Goal: Transaction & Acquisition: Purchase product/service

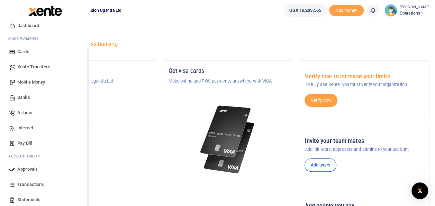
scroll to position [35, 0]
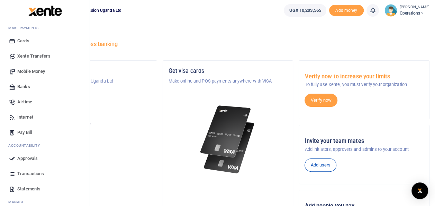
click at [41, 71] on span "Mobile Money" at bounding box center [31, 71] width 28 height 7
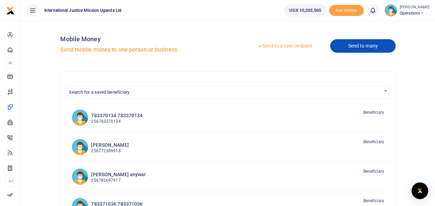
click at [358, 47] on link "Send to many" at bounding box center [362, 45] width 65 height 13
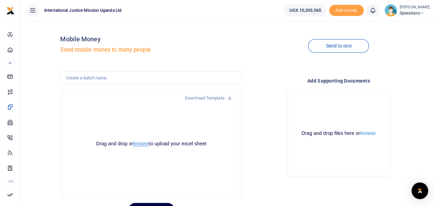
click at [140, 143] on button "browse" at bounding box center [141, 143] width 16 height 5
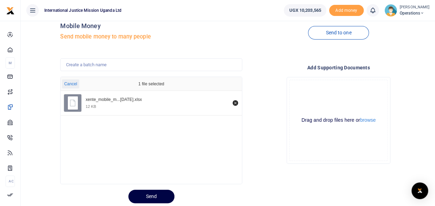
scroll to position [34, 0]
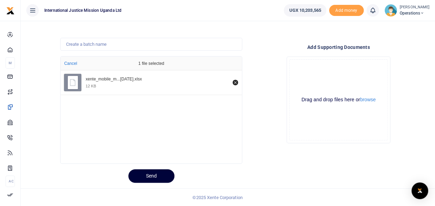
click at [151, 175] on button "Send" at bounding box center [151, 175] width 46 height 13
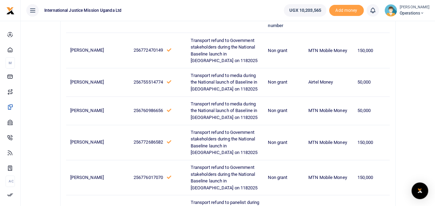
scroll to position [0, 0]
